Goal: Task Accomplishment & Management: Complete application form

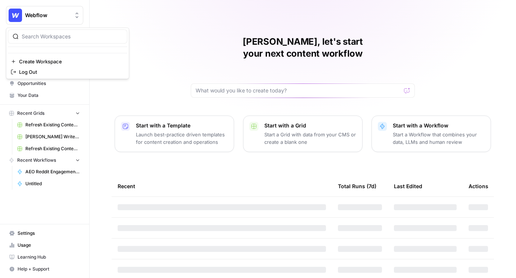
click at [48, 15] on span "Webflow" at bounding box center [47, 15] width 45 height 7
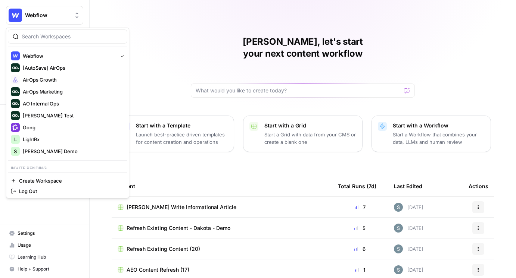
scroll to position [16, 0]
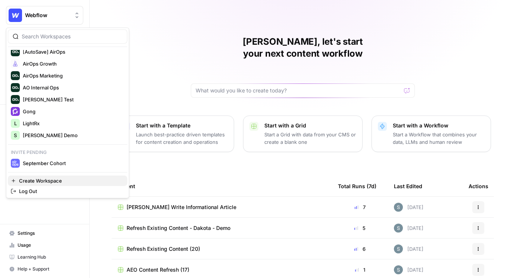
click at [52, 183] on span "Create Workspace" at bounding box center [70, 180] width 102 height 7
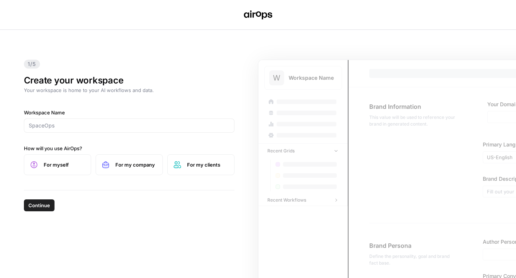
click at [134, 164] on span "For my company" at bounding box center [135, 164] width 41 height 7
click at [126, 130] on div at bounding box center [129, 126] width 211 height 14
type input "Connectd"
click at [40, 204] on span "Continue" at bounding box center [39, 205] width 22 height 7
